Goal: Task Accomplishment & Management: Complete application form

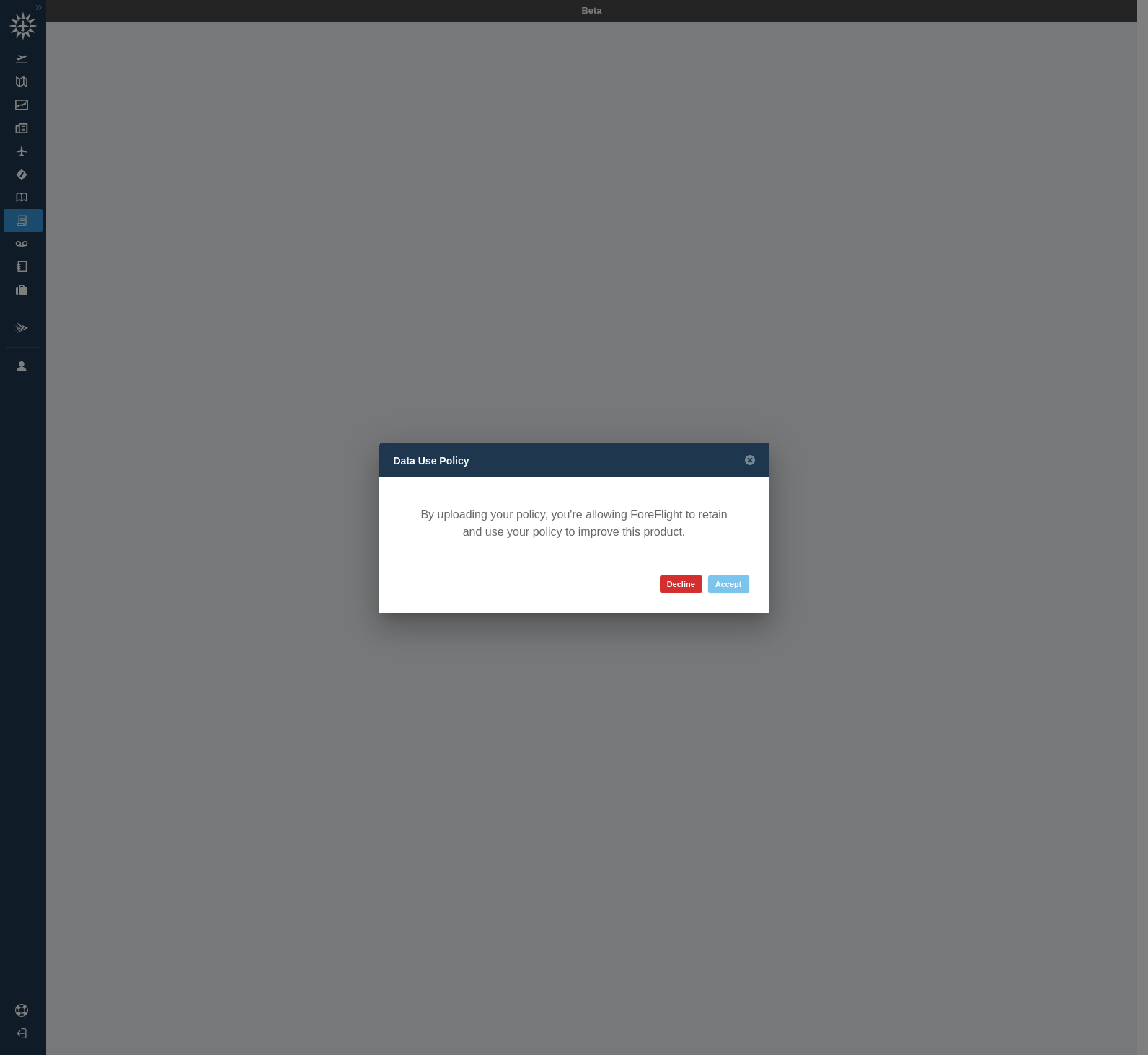
click at [736, 587] on button "Accept" at bounding box center [729, 584] width 41 height 18
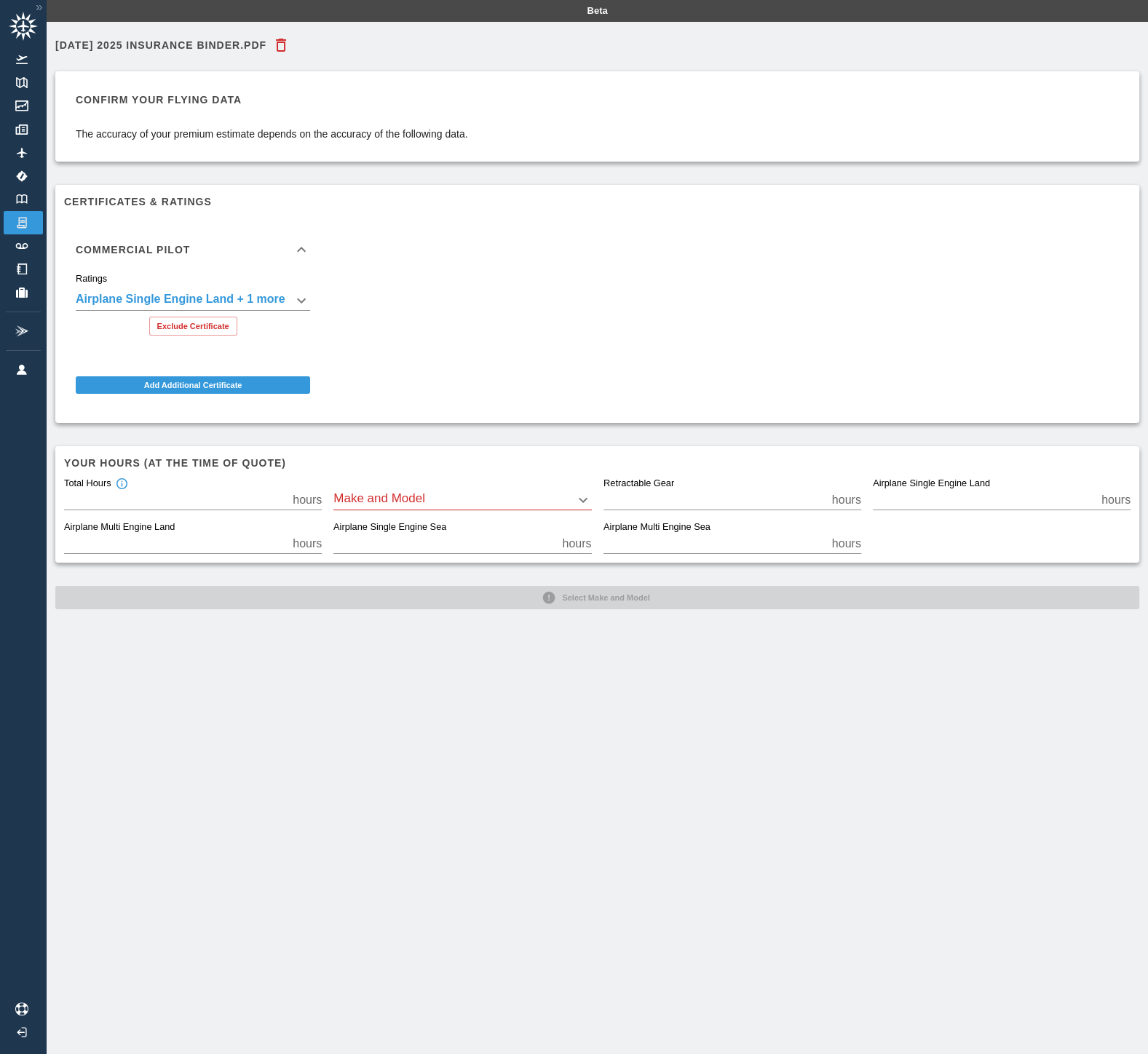
click at [390, 499] on body "**********" at bounding box center [574, 527] width 1148 height 1054
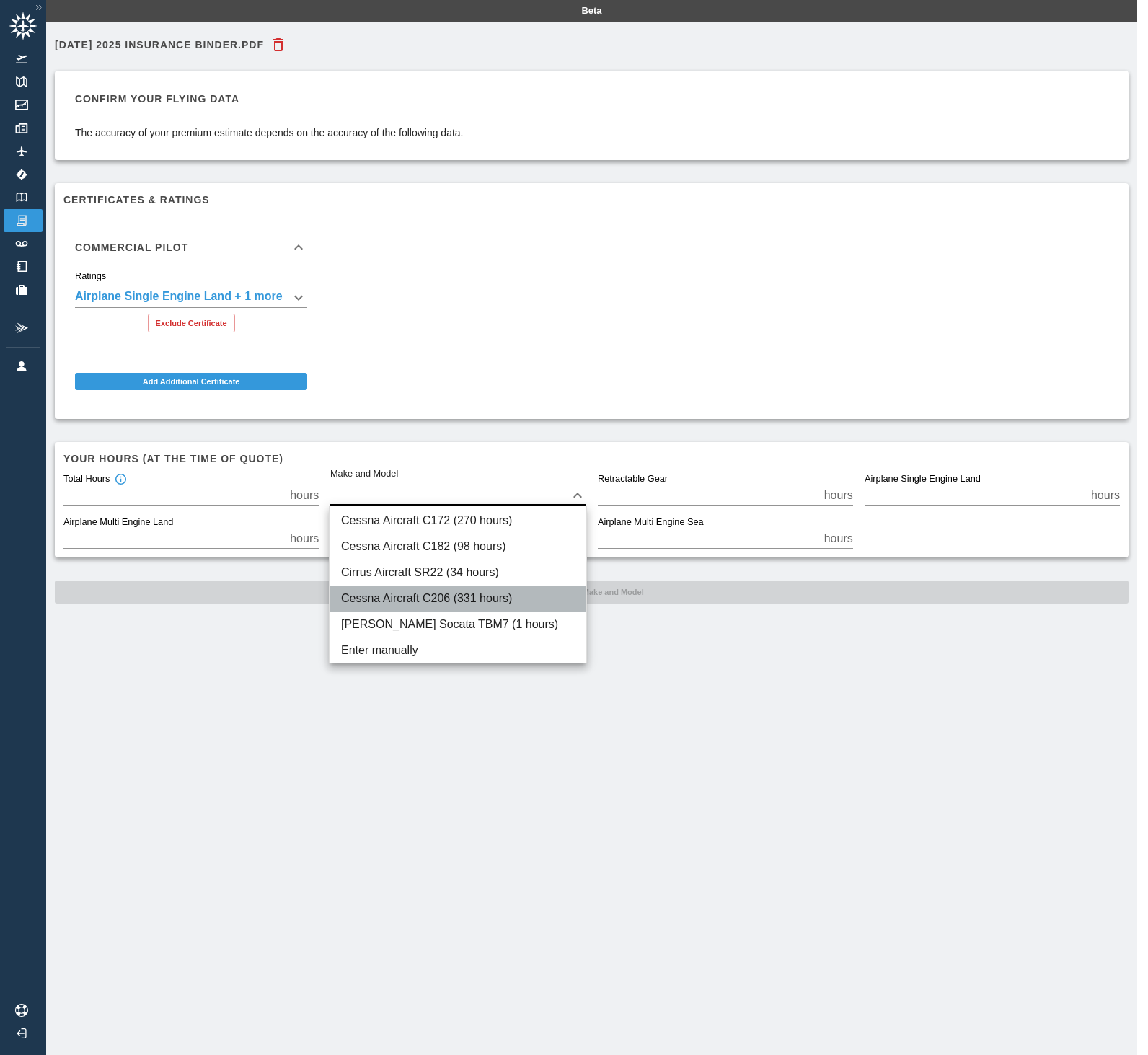
click at [388, 600] on li "Cessna Aircraft C206 (331 hours)" at bounding box center [458, 599] width 256 height 26
type input "****"
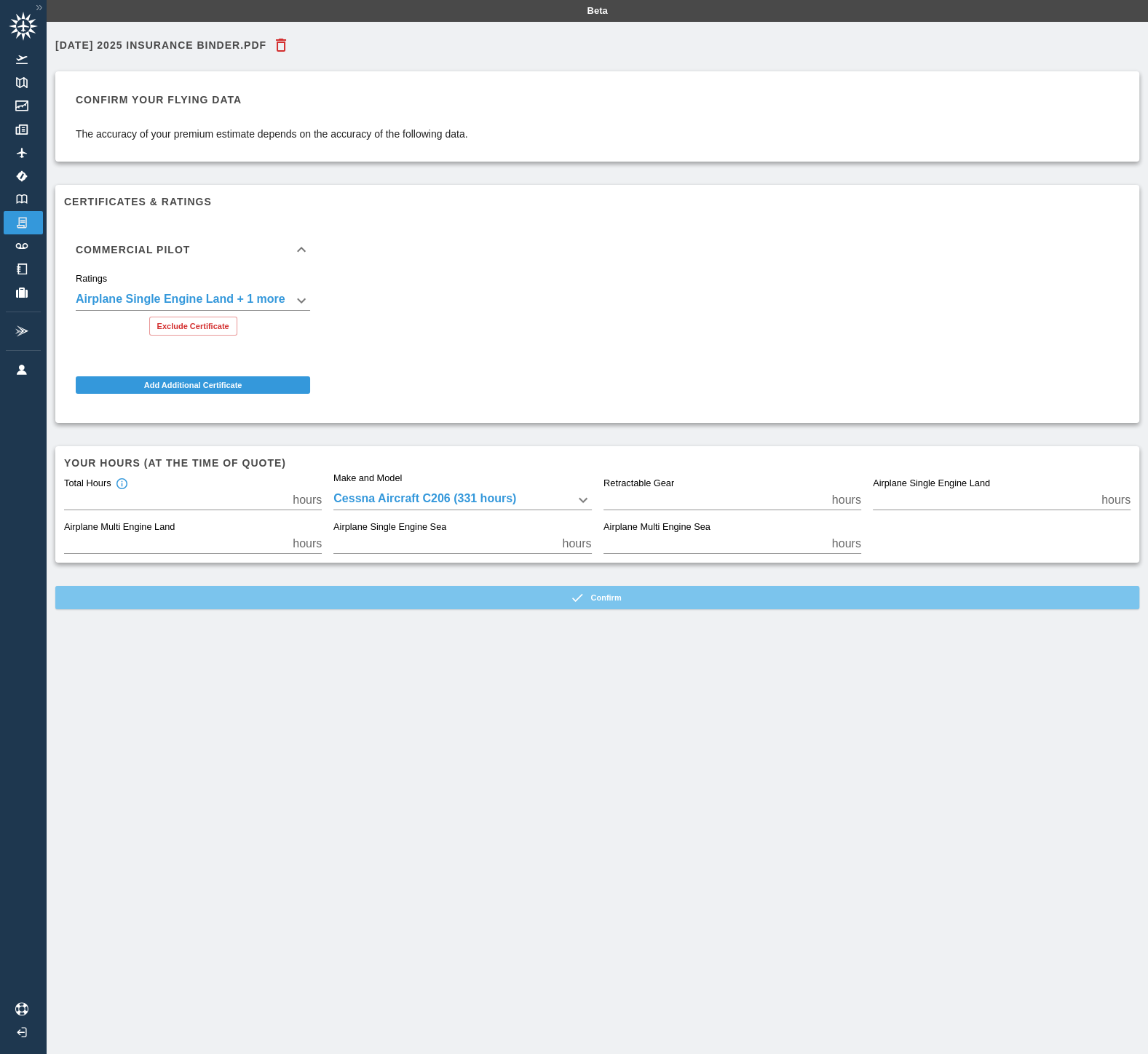
click at [599, 596] on button "Confirm" at bounding box center [597, 597] width 1084 height 23
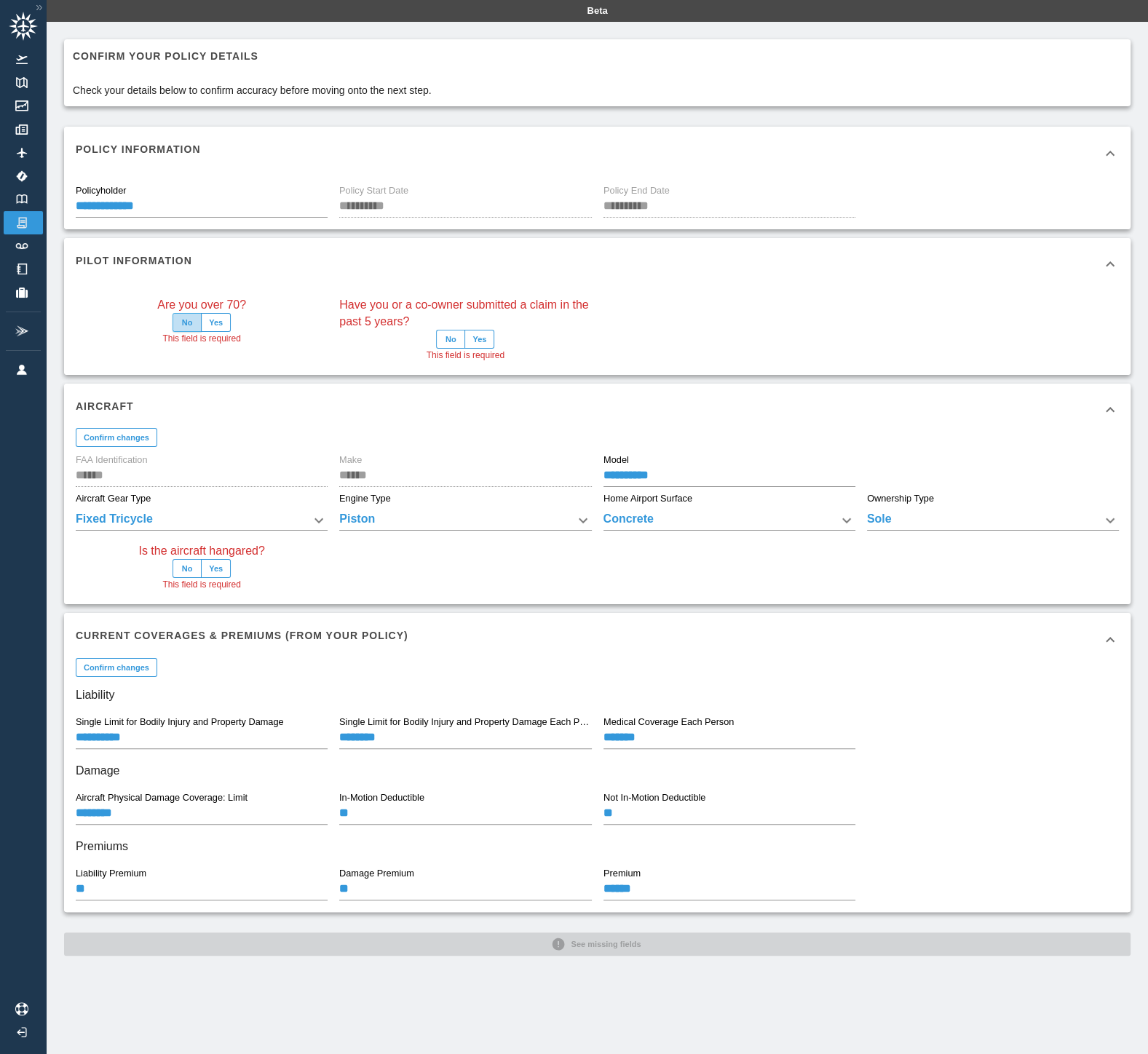
click at [186, 327] on button "No" at bounding box center [187, 323] width 29 height 19
click at [456, 340] on button "No" at bounding box center [451, 339] width 29 height 19
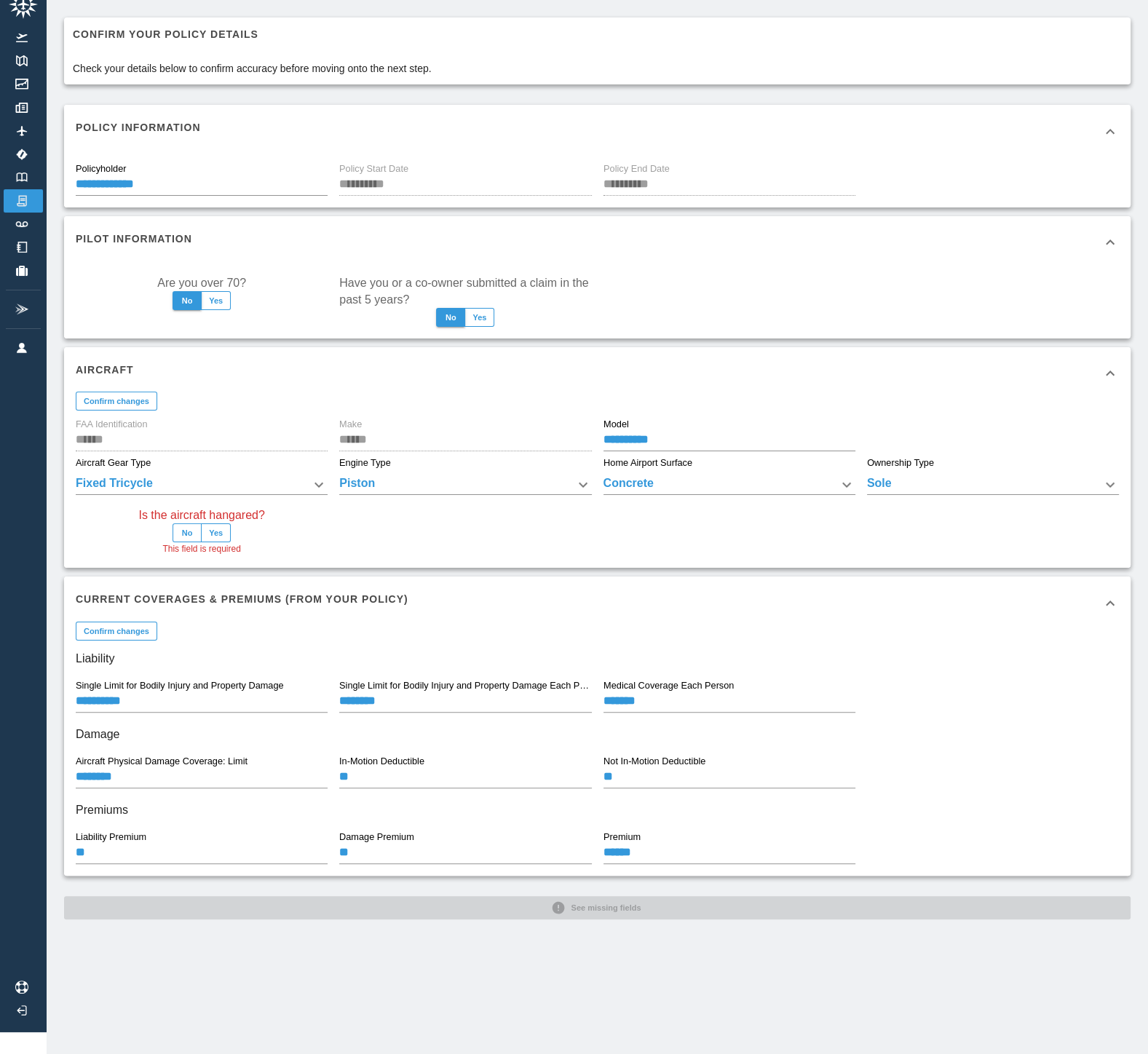
scroll to position [33, 0]
click at [208, 524] on button "Yes" at bounding box center [215, 533] width 30 height 19
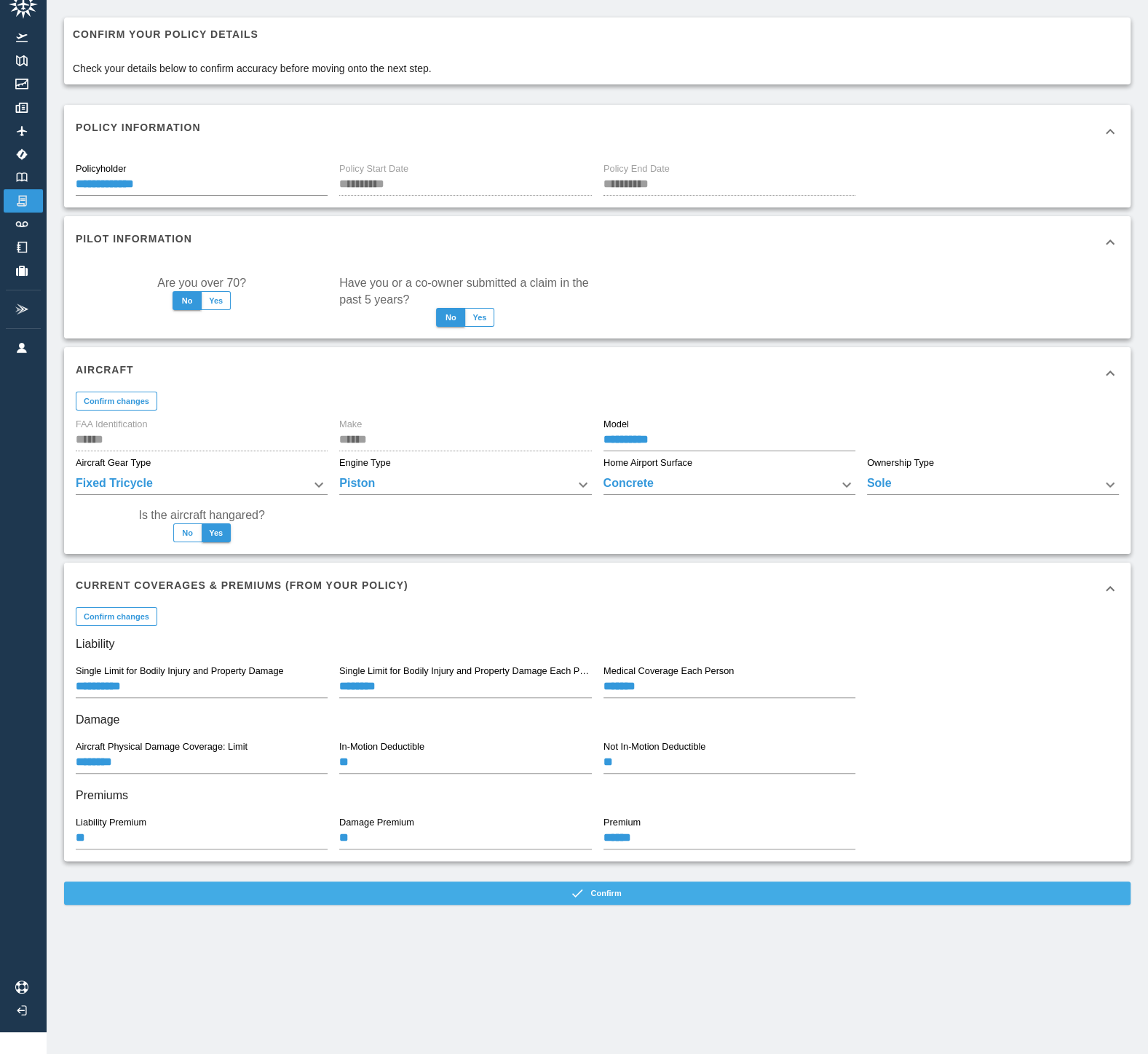
click at [584, 885] on icon "button" at bounding box center [577, 893] width 14 height 14
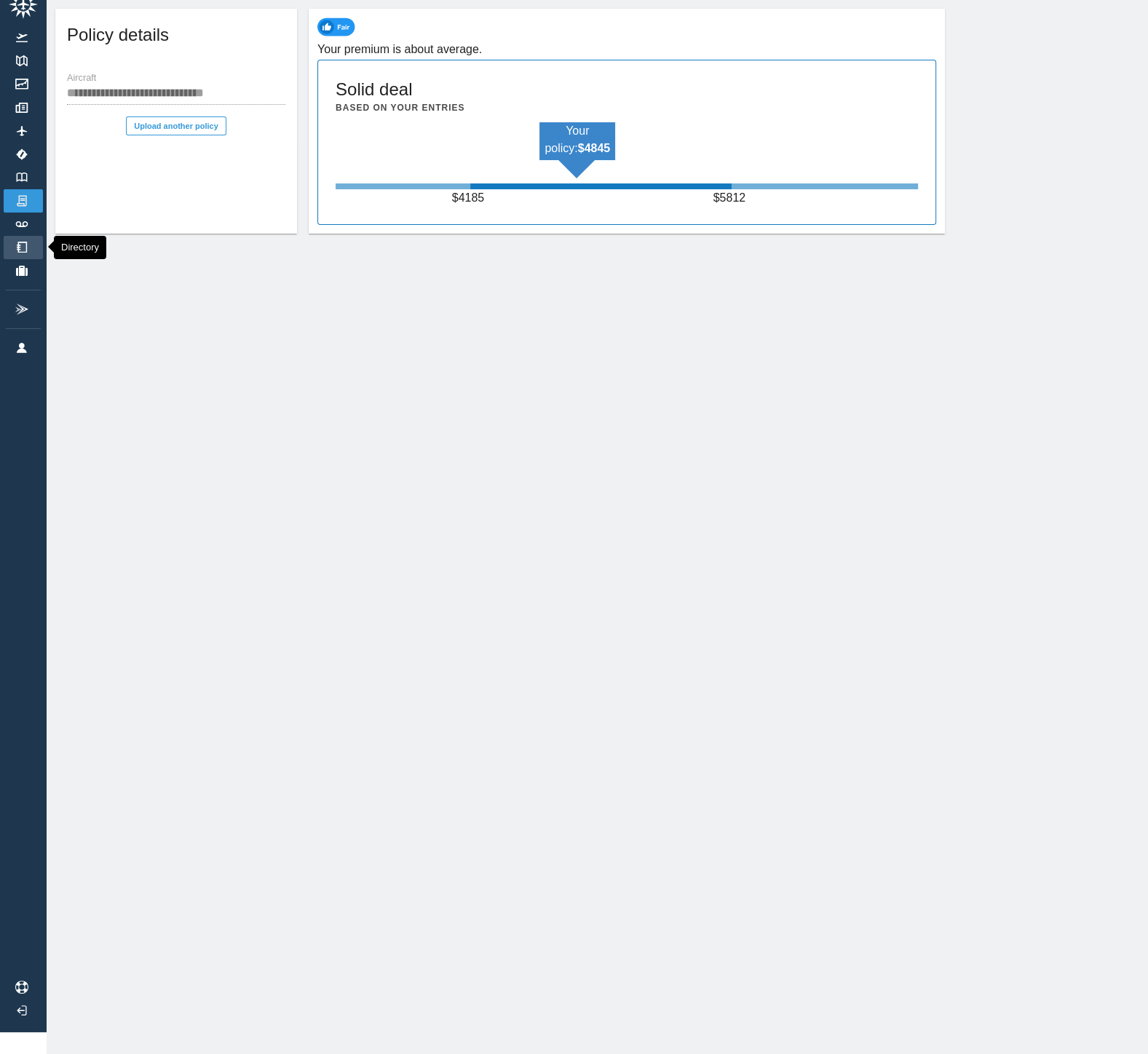
click at [18, 242] on img at bounding box center [22, 247] width 16 height 11
